Goal: Task Accomplishment & Management: Use online tool/utility

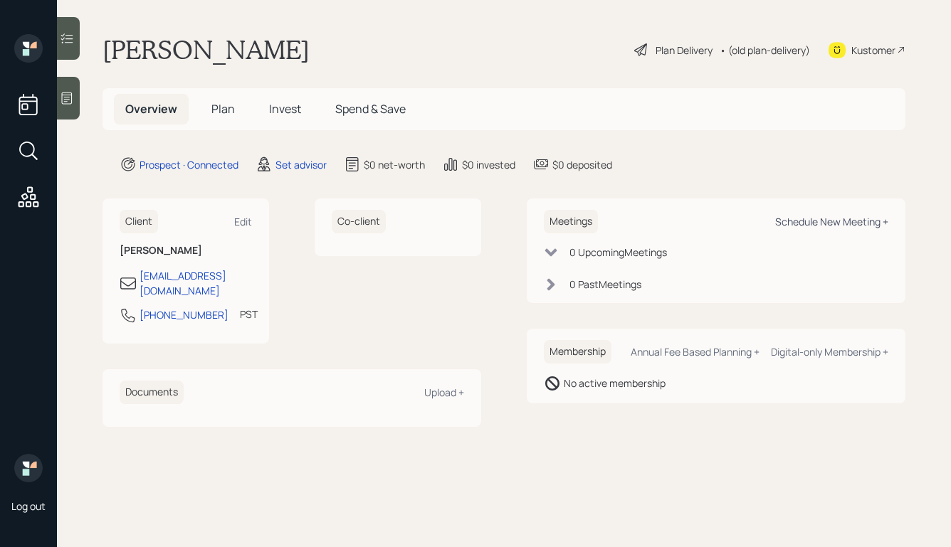
click at [809, 219] on div "Schedule New Meeting +" at bounding box center [831, 222] width 113 height 14
select select "round-[PERSON_NAME]"
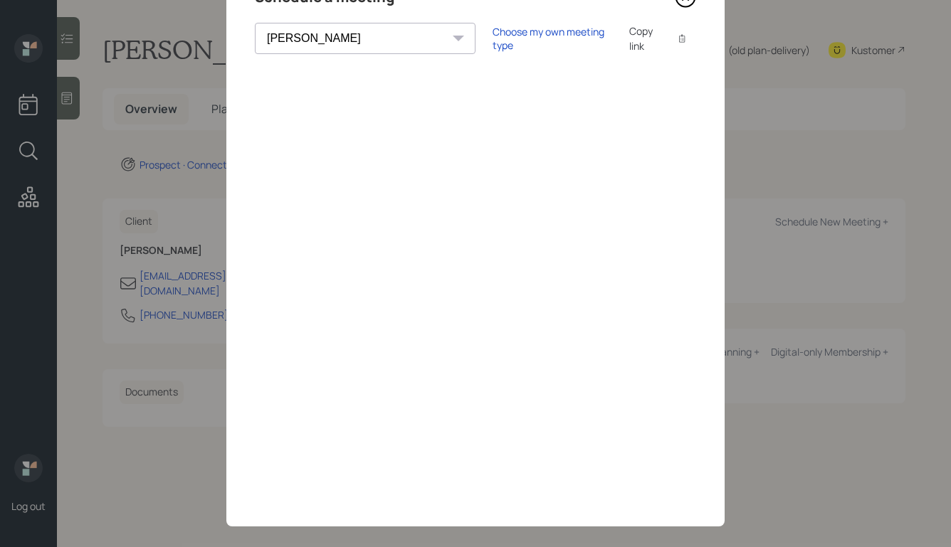
scroll to position [56, 0]
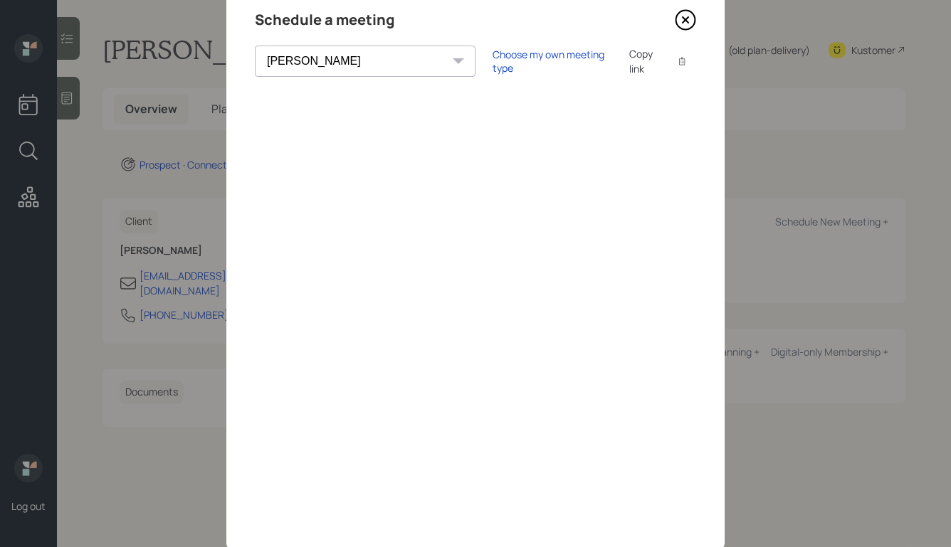
click at [689, 11] on icon at bounding box center [685, 20] width 19 height 19
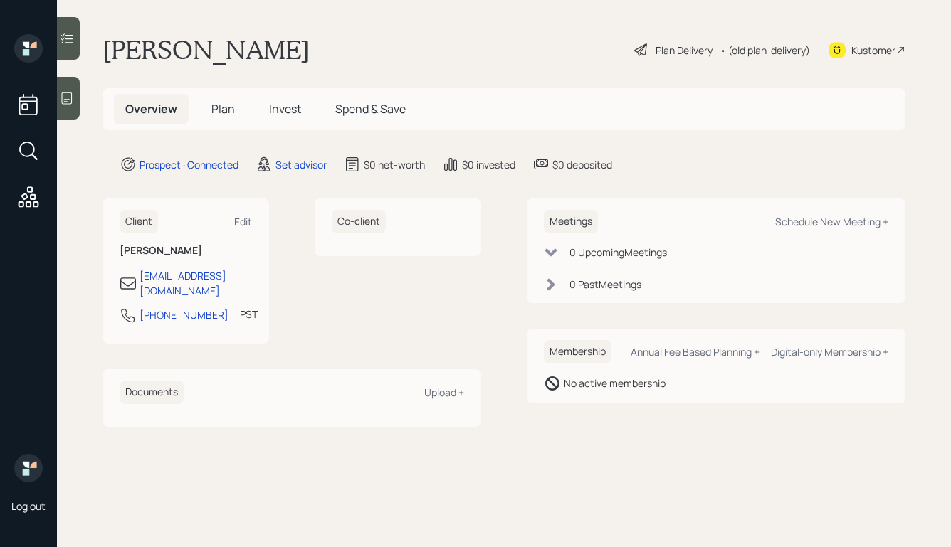
click at [70, 107] on div at bounding box center [68, 98] width 23 height 43
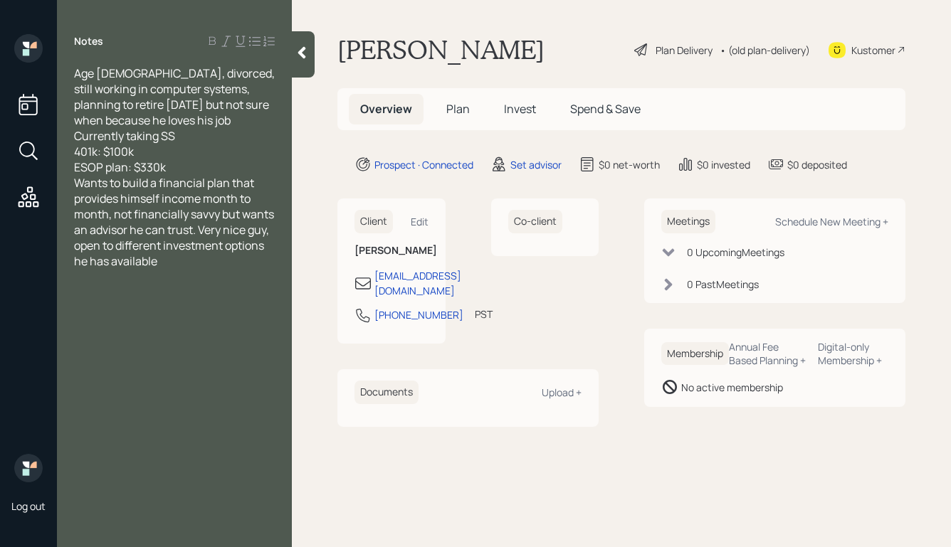
click at [203, 167] on div "ESOP plan: $330k" at bounding box center [174, 167] width 201 height 16
click at [296, 51] on icon at bounding box center [302, 53] width 14 height 14
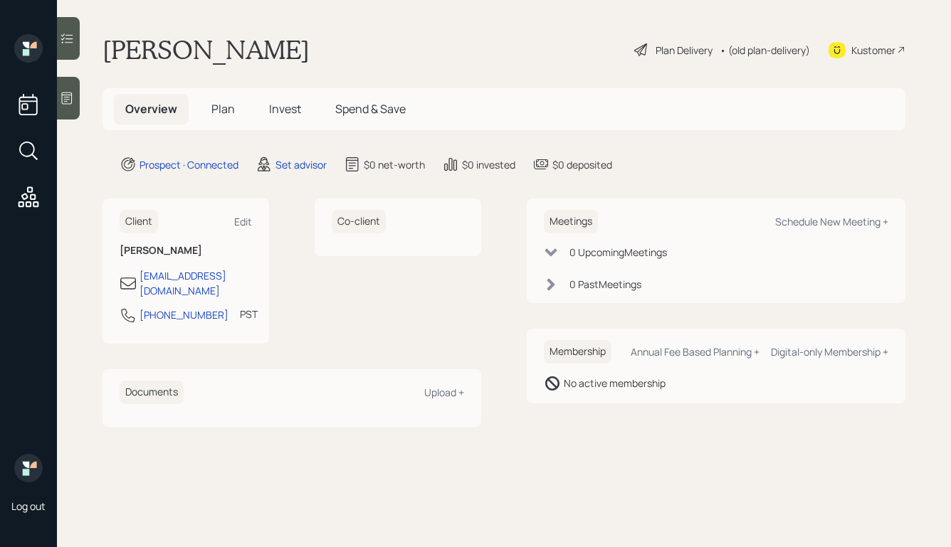
click at [65, 97] on icon at bounding box center [67, 99] width 11 height 12
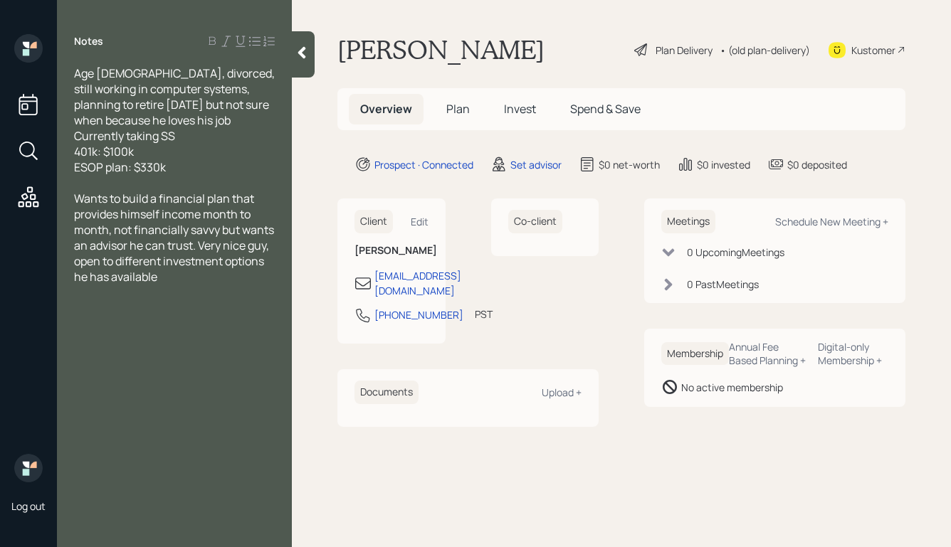
click at [296, 53] on icon at bounding box center [302, 53] width 14 height 14
